Goal: Check status: Check status

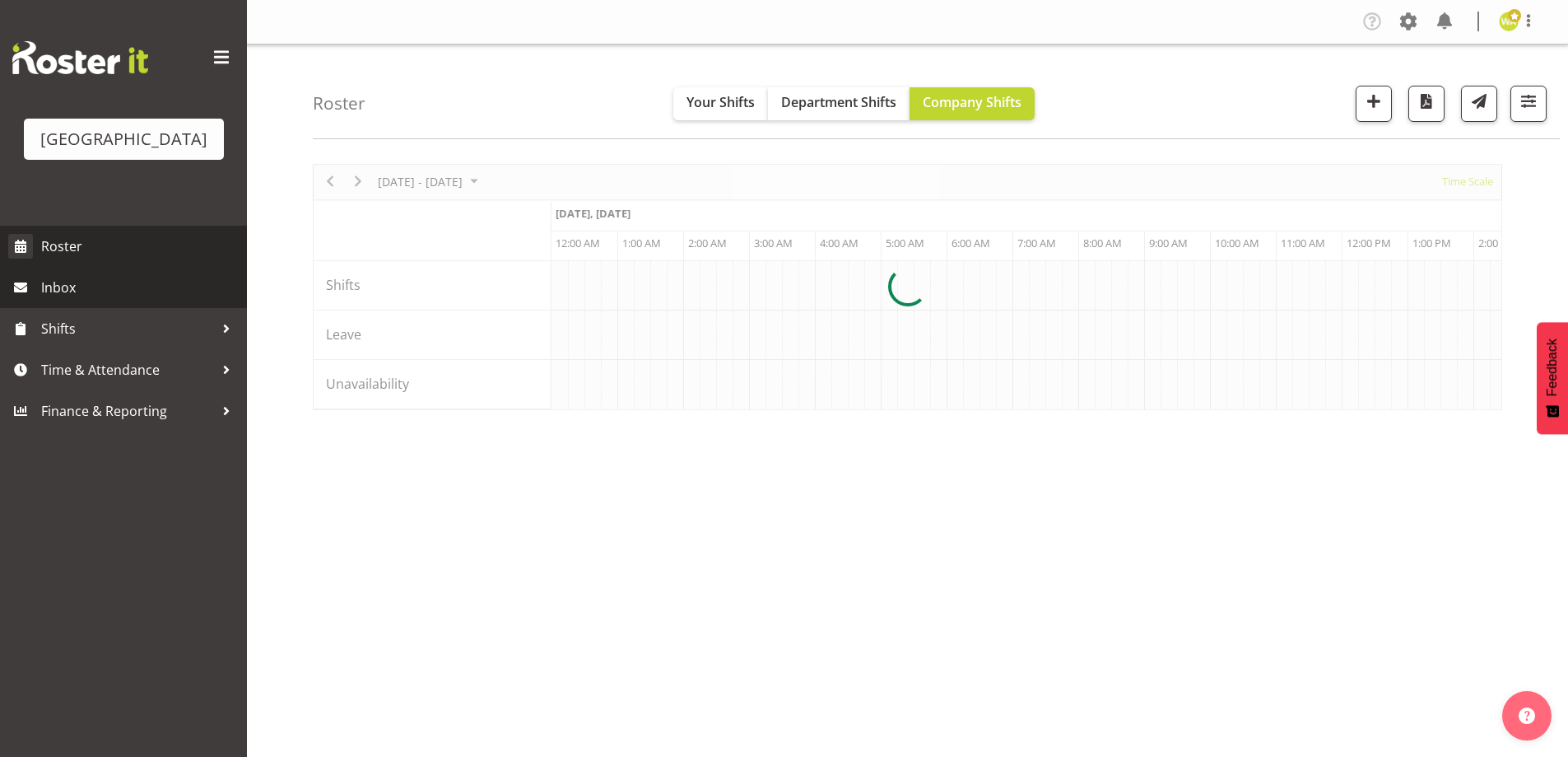
scroll to position [0, 4742]
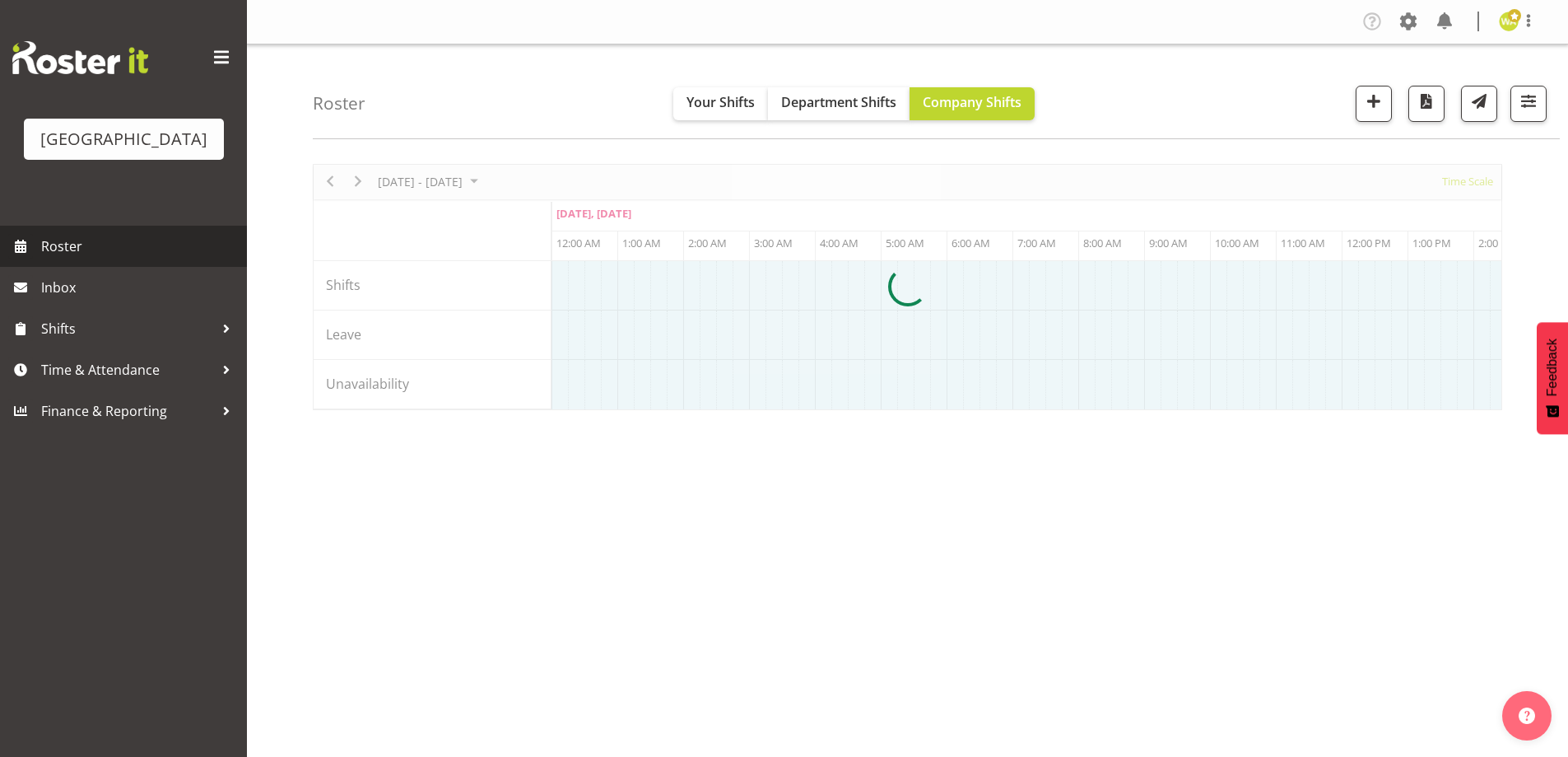
click at [117, 259] on span "Roster" at bounding box center [139, 246] width 198 height 25
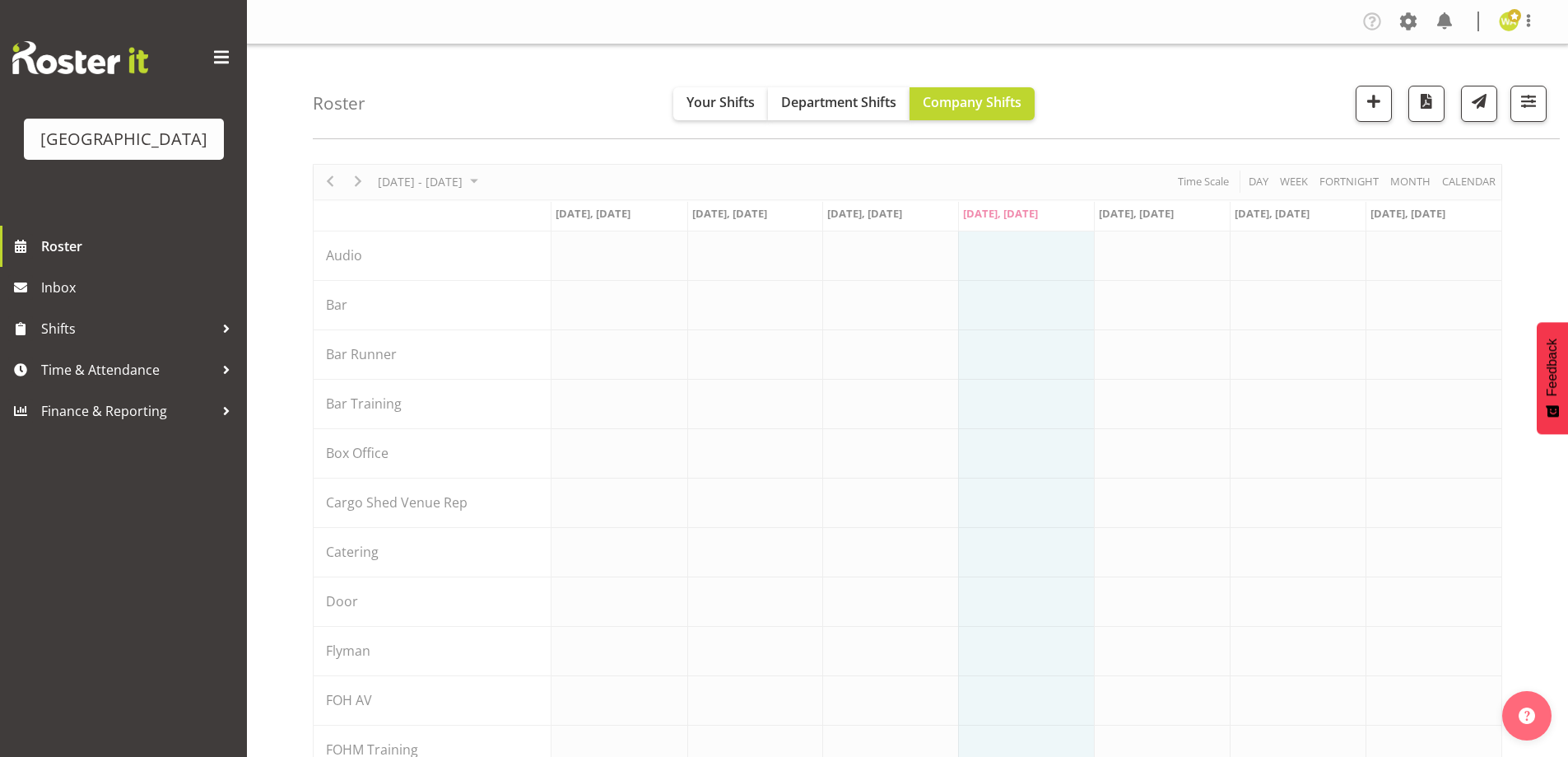
click at [474, 88] on div "Roster Your Shifts Department Shifts Company Shifts All Locations [GEOGRAPHIC_D…" at bounding box center [936, 92] width 1247 height 95
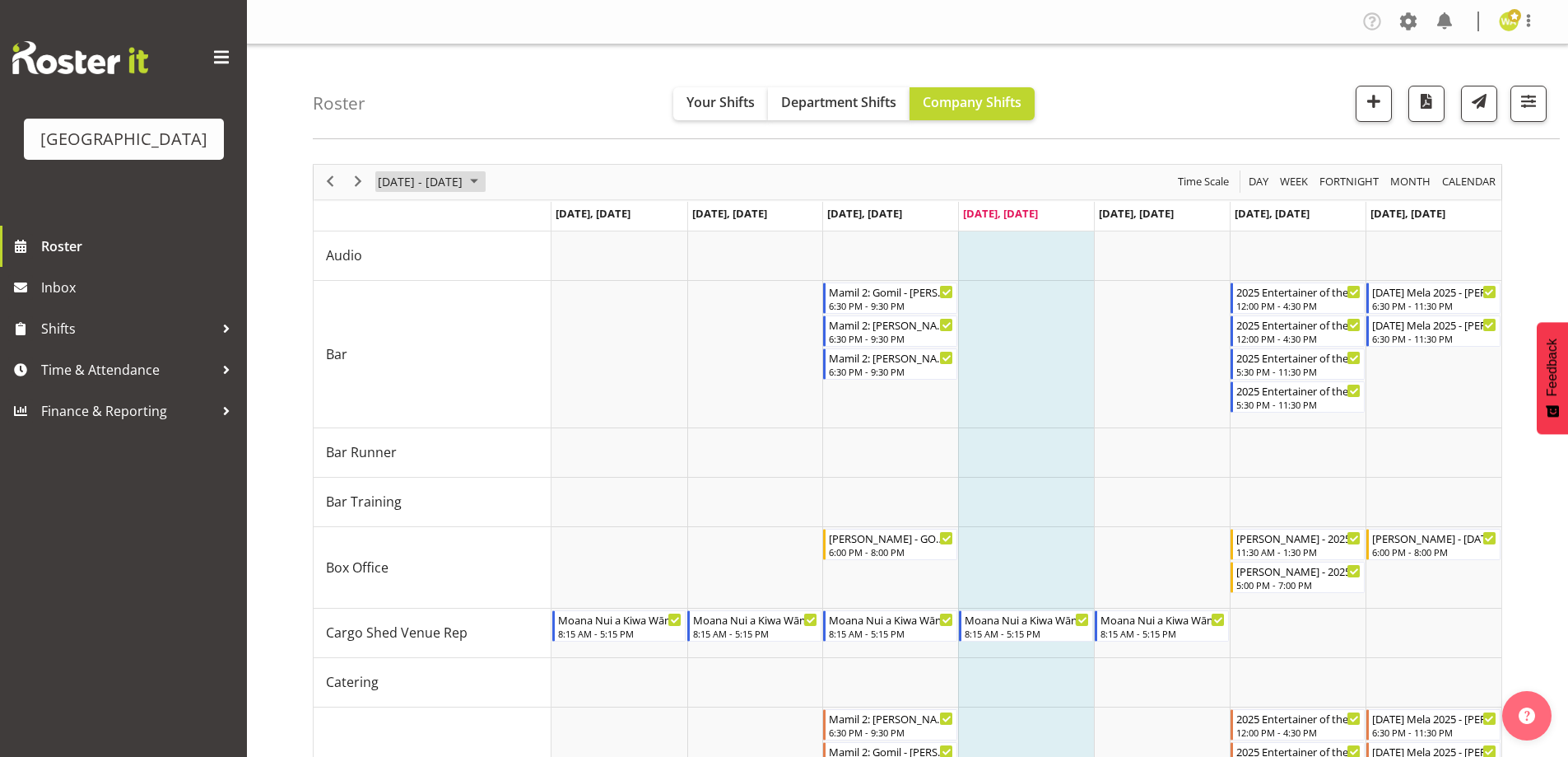
click at [437, 189] on span "[DATE] - [DATE]" at bounding box center [420, 182] width 88 height 21
click at [493, 332] on span "17" at bounding box center [500, 335] width 25 height 25
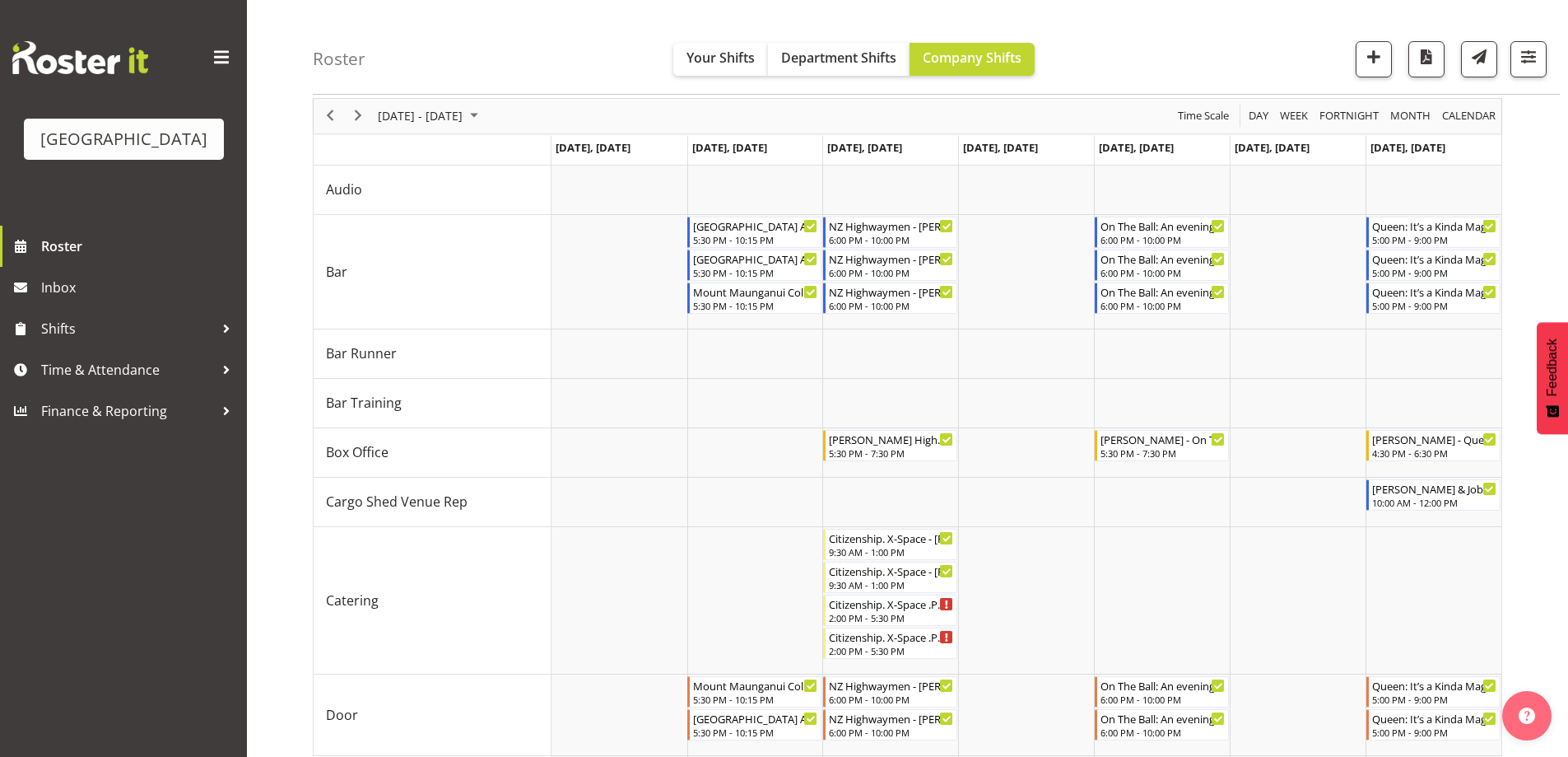
scroll to position [68, 0]
click at [442, 111] on span "[DATE] - [DATE]" at bounding box center [420, 114] width 88 height 21
click at [394, 291] on span "20" at bounding box center [395, 296] width 25 height 25
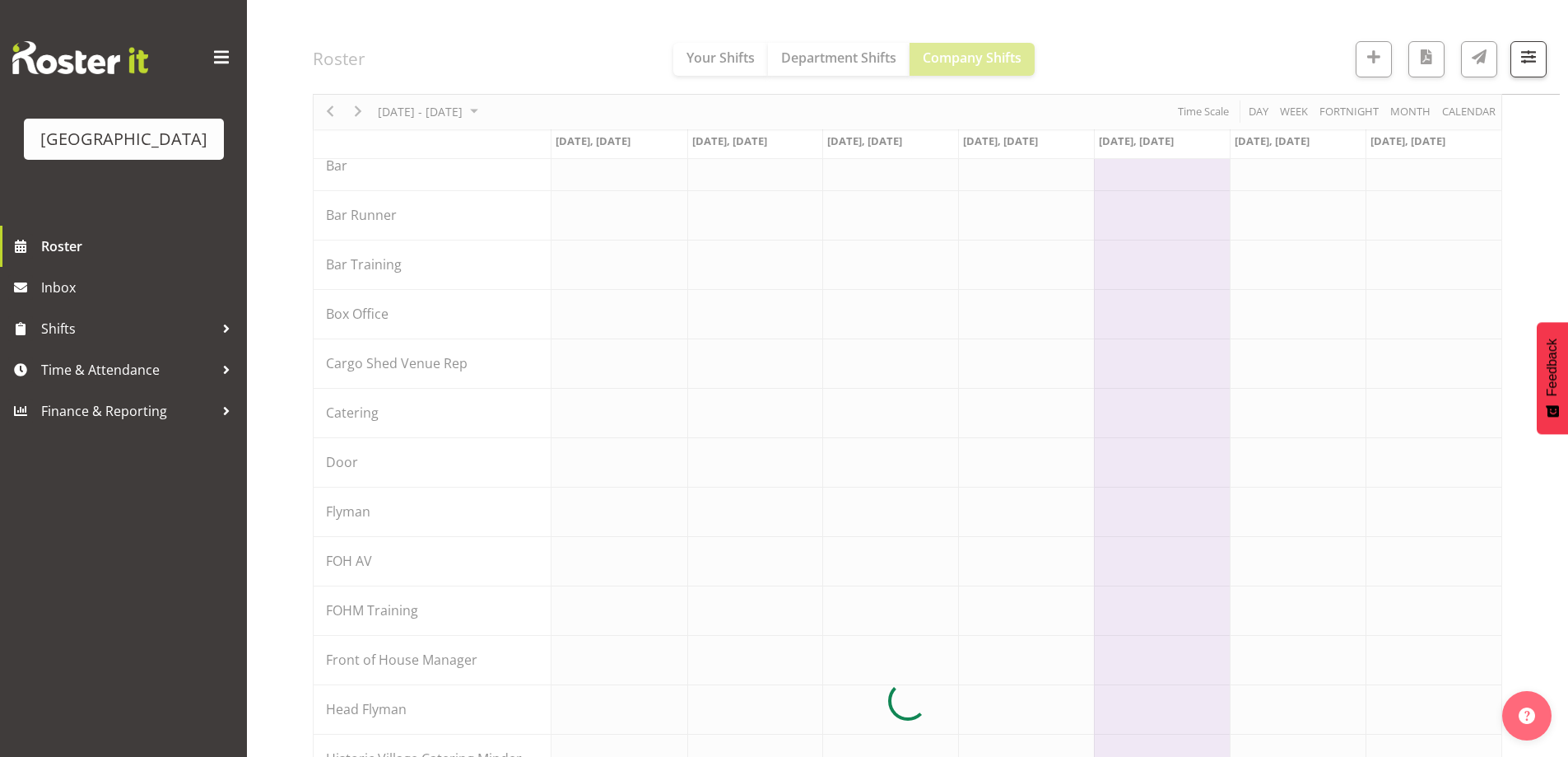
scroll to position [141, 0]
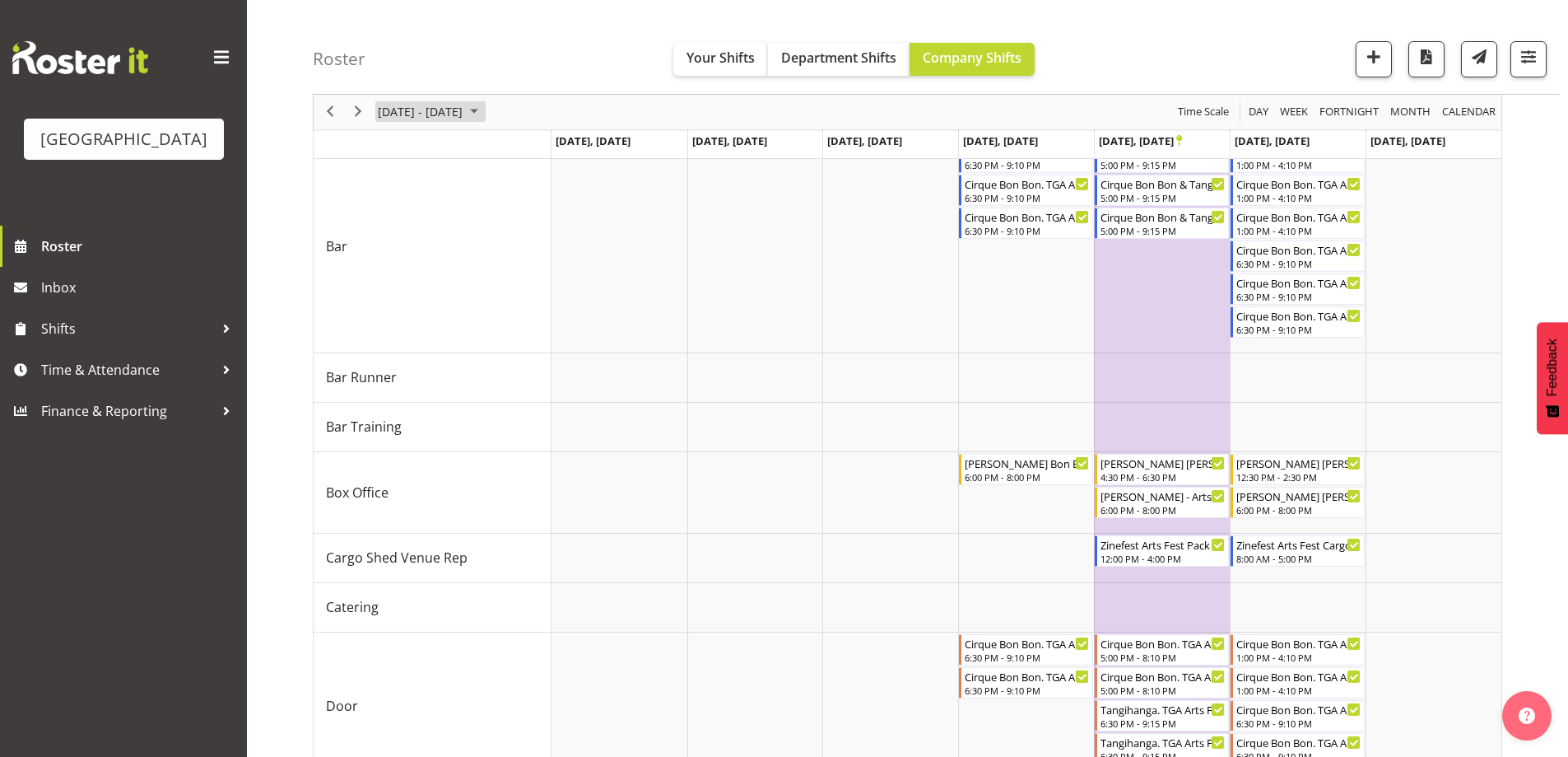
click at [418, 109] on span "[DATE] - [DATE]" at bounding box center [420, 113] width 88 height 21
click at [480, 210] on span "2" at bounding box center [474, 210] width 25 height 25
